Goal: Transaction & Acquisition: Purchase product/service

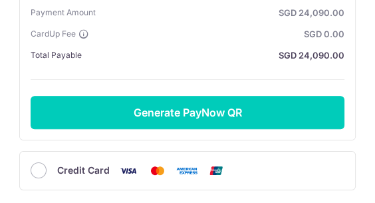
scroll to position [346, 0]
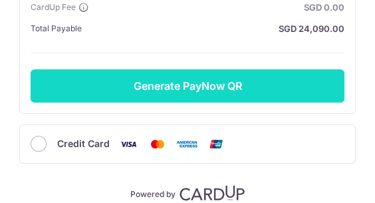
click at [251, 80] on button "Generate PayNow QR" at bounding box center [188, 85] width 314 height 33
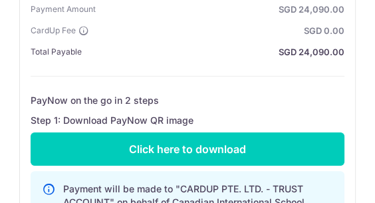
scroll to position [293, 0]
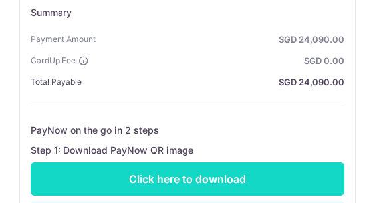
click at [218, 181] on link "Click here to download" at bounding box center [188, 178] width 314 height 33
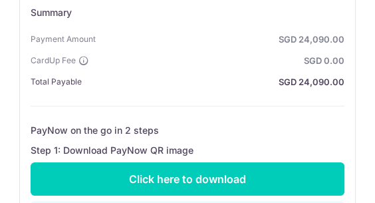
click at [365, 193] on div at bounding box center [365, 193] width 0 height 0
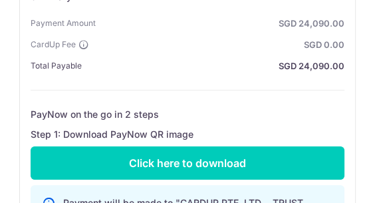
scroll to position [346, 0]
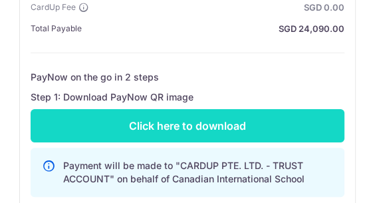
click at [194, 133] on link "Click here to download" at bounding box center [188, 125] width 314 height 33
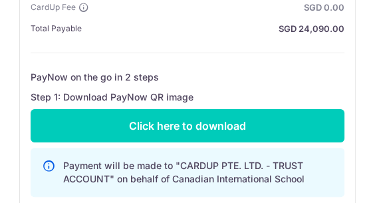
click at [365, 193] on div at bounding box center [365, 193] width 0 height 0
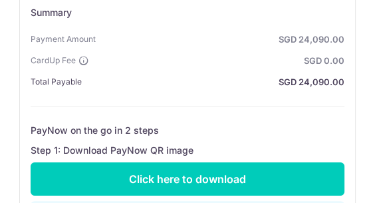
scroll to position [373, 0]
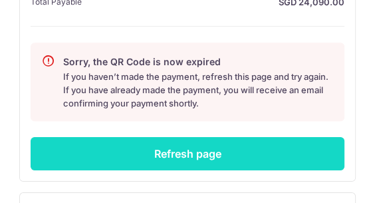
click at [220, 162] on button "Refresh page" at bounding box center [188, 153] width 314 height 33
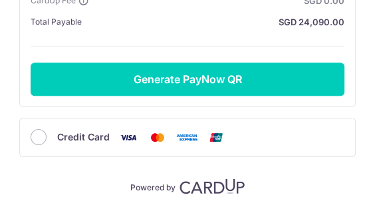
scroll to position [373, 0]
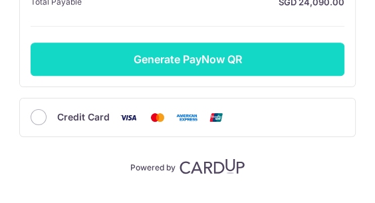
click at [229, 62] on button "Generate PayNow QR" at bounding box center [188, 59] width 314 height 33
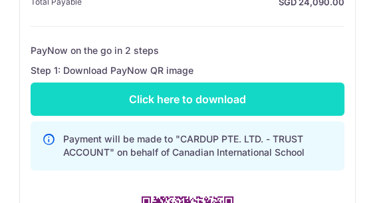
click at [273, 100] on link "Click here to download" at bounding box center [188, 99] width 314 height 33
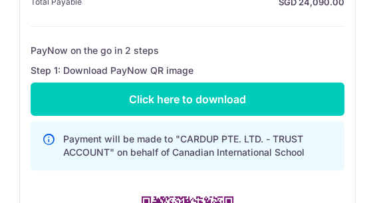
click at [365, 193] on div at bounding box center [365, 193] width 0 height 0
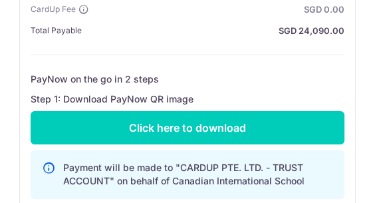
scroll to position [346, 0]
